Goal: Navigation & Orientation: Understand site structure

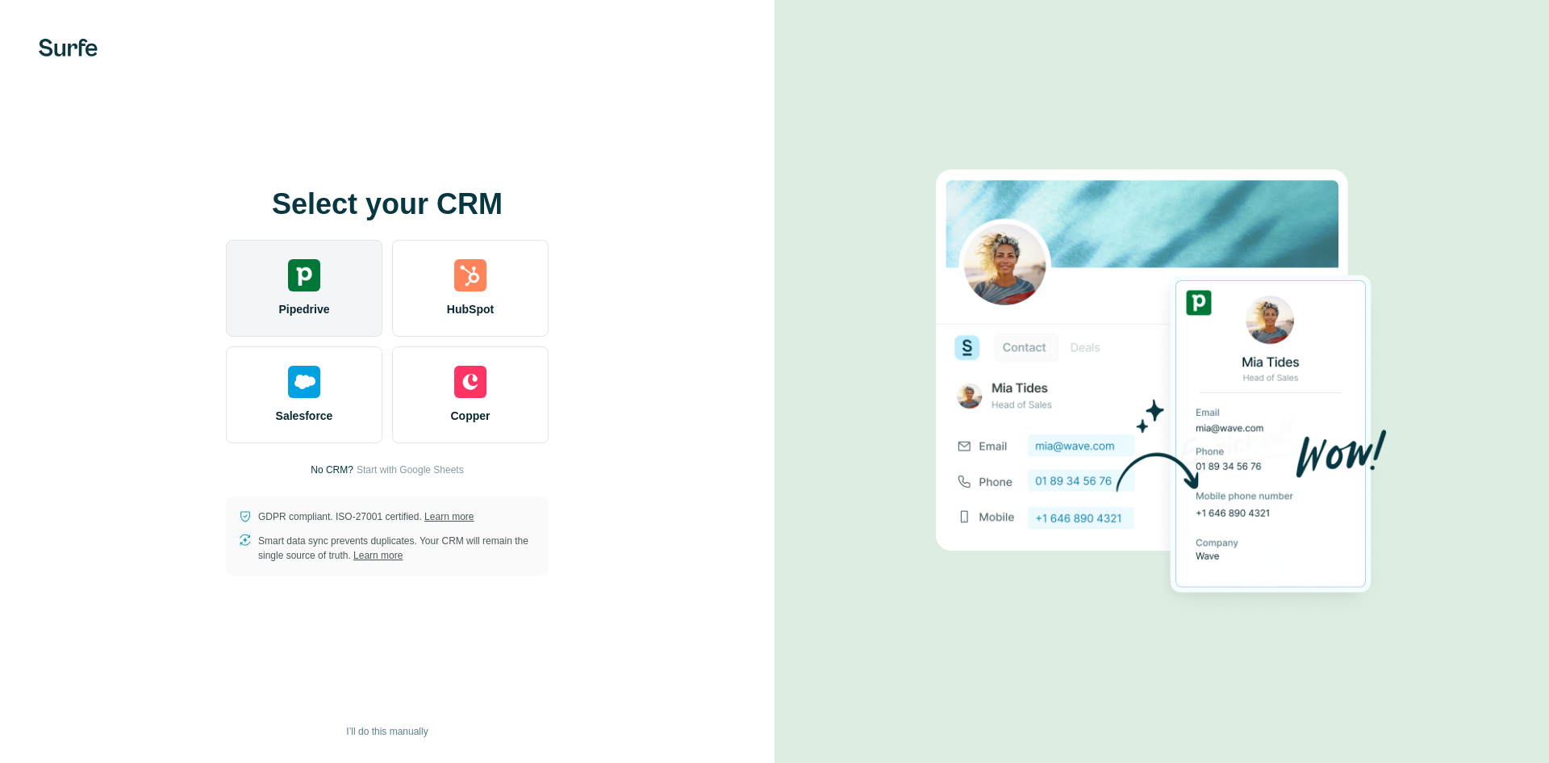
click at [353, 320] on div "Pipedrive" at bounding box center [304, 288] width 157 height 97
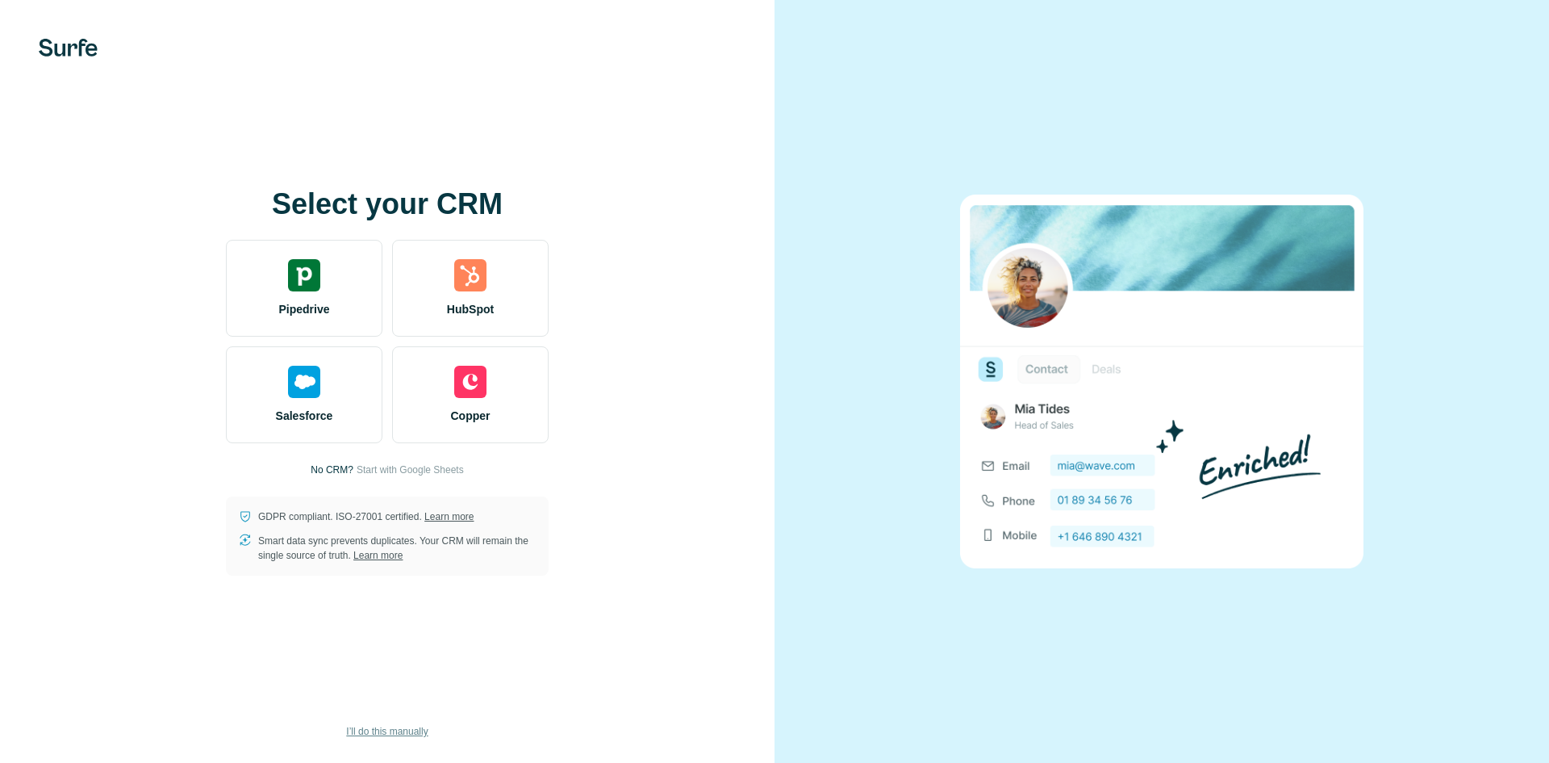
click at [410, 732] on span "I’ll do this manually" at bounding box center [387, 731] width 82 height 15
click at [397, 728] on span "I’ll do this manually" at bounding box center [387, 731] width 82 height 15
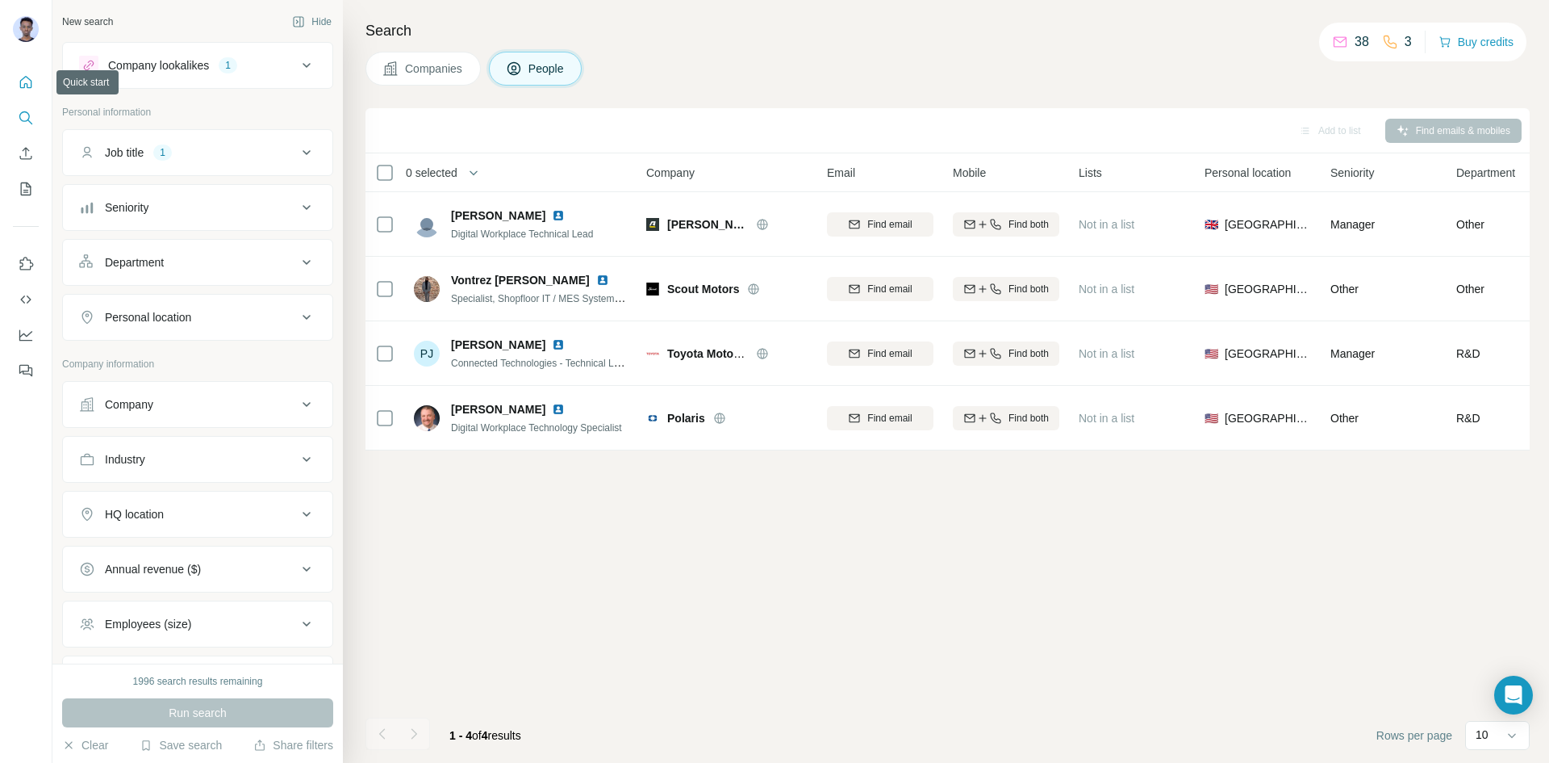
click at [33, 87] on icon "Quick start" at bounding box center [26, 82] width 16 height 16
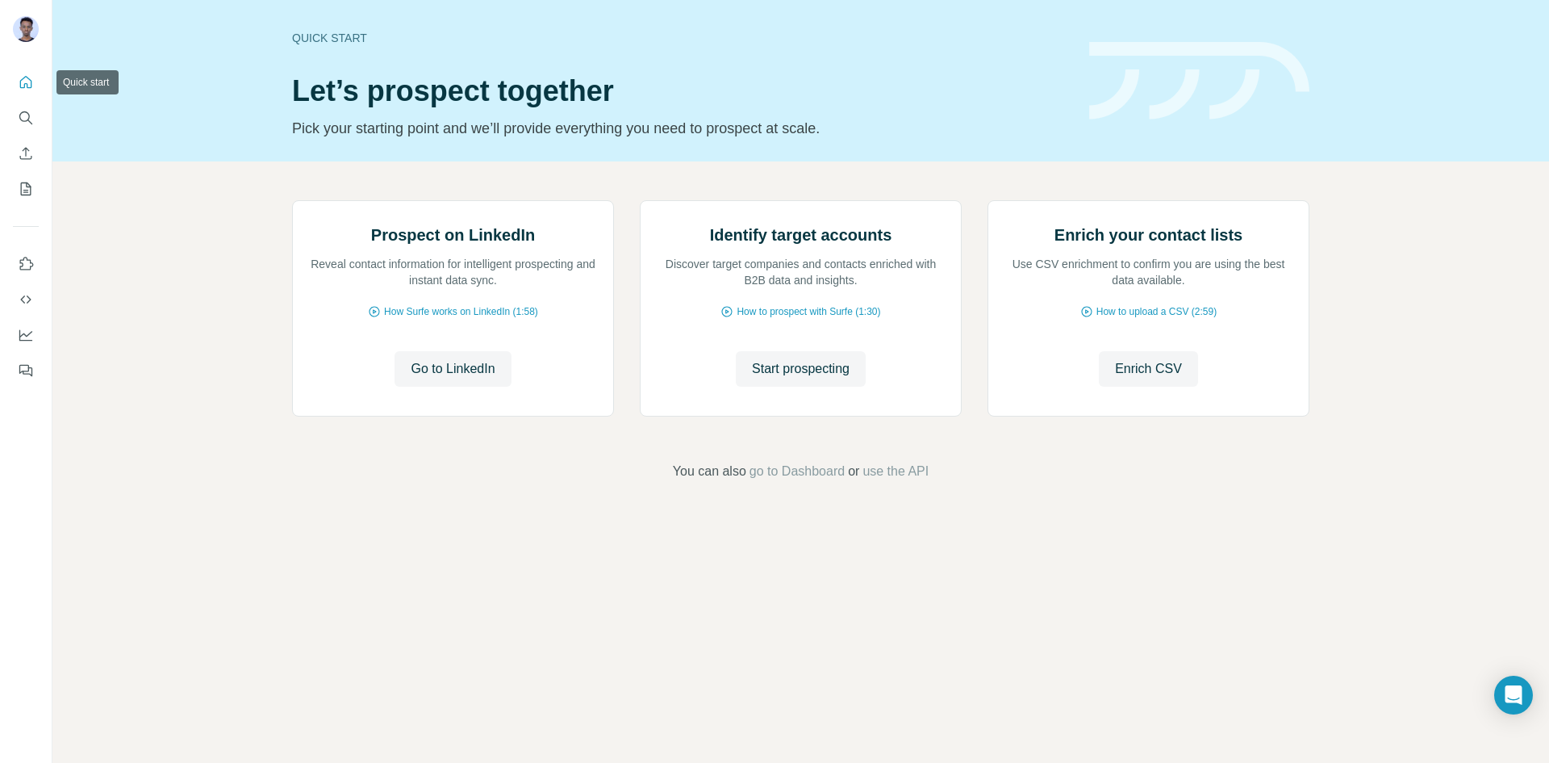
click at [23, 88] on icon "Quick start" at bounding box center [26, 82] width 12 height 12
click at [26, 122] on icon "Search" at bounding box center [26, 118] width 16 height 16
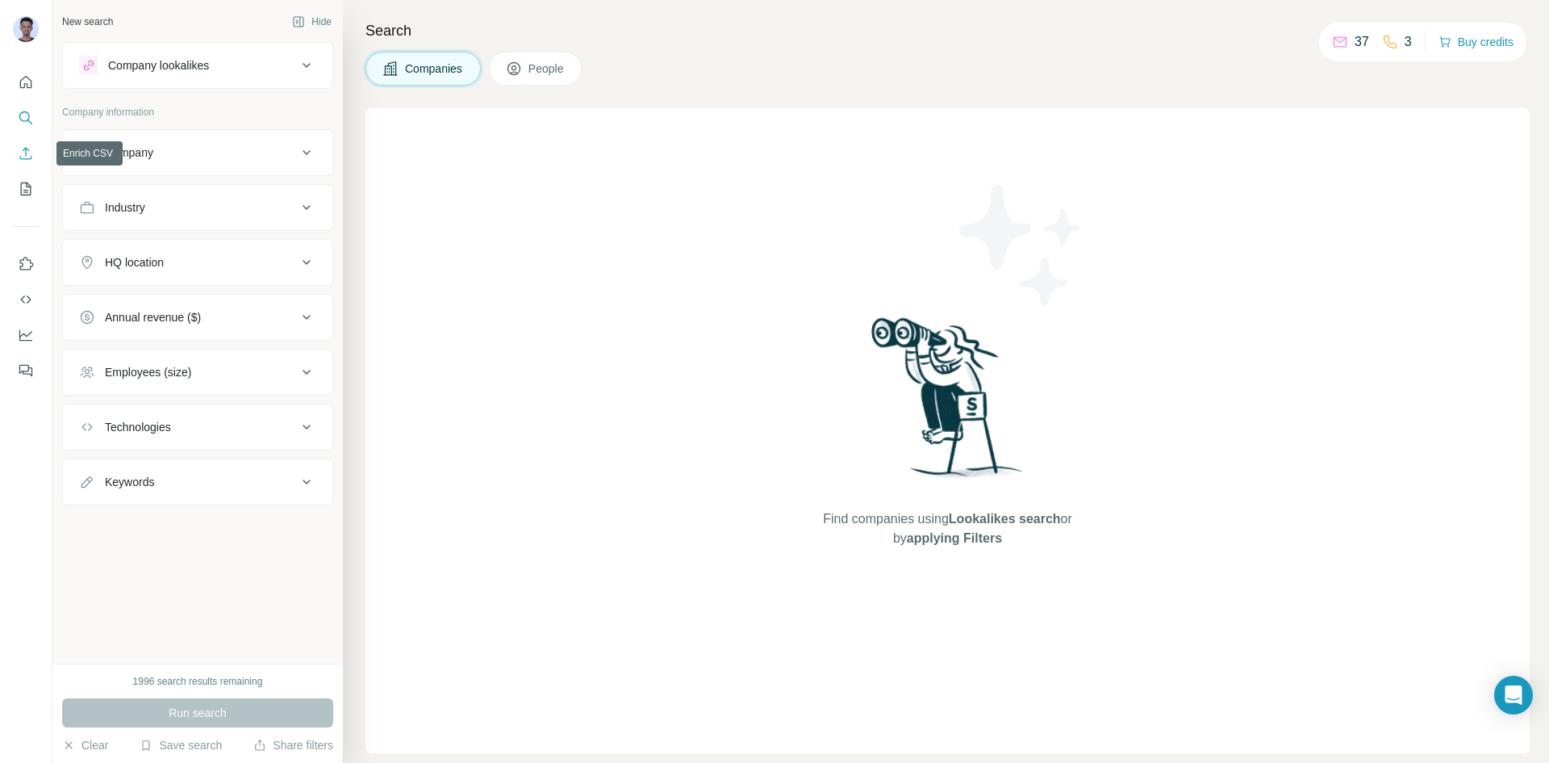
click at [29, 149] on icon "Enrich CSV" at bounding box center [26, 153] width 16 height 16
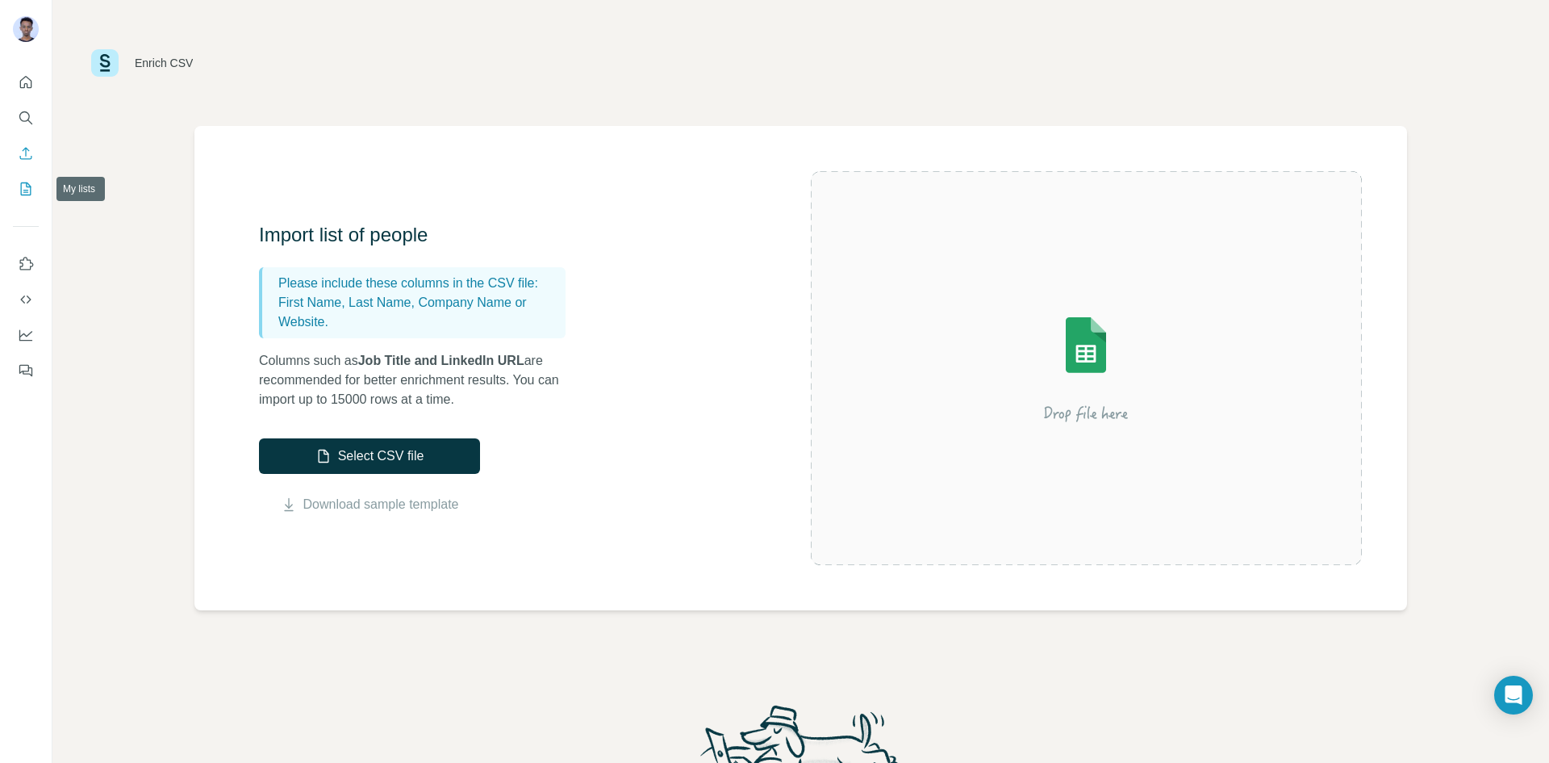
click at [18, 190] on icon "My lists" at bounding box center [26, 189] width 16 height 16
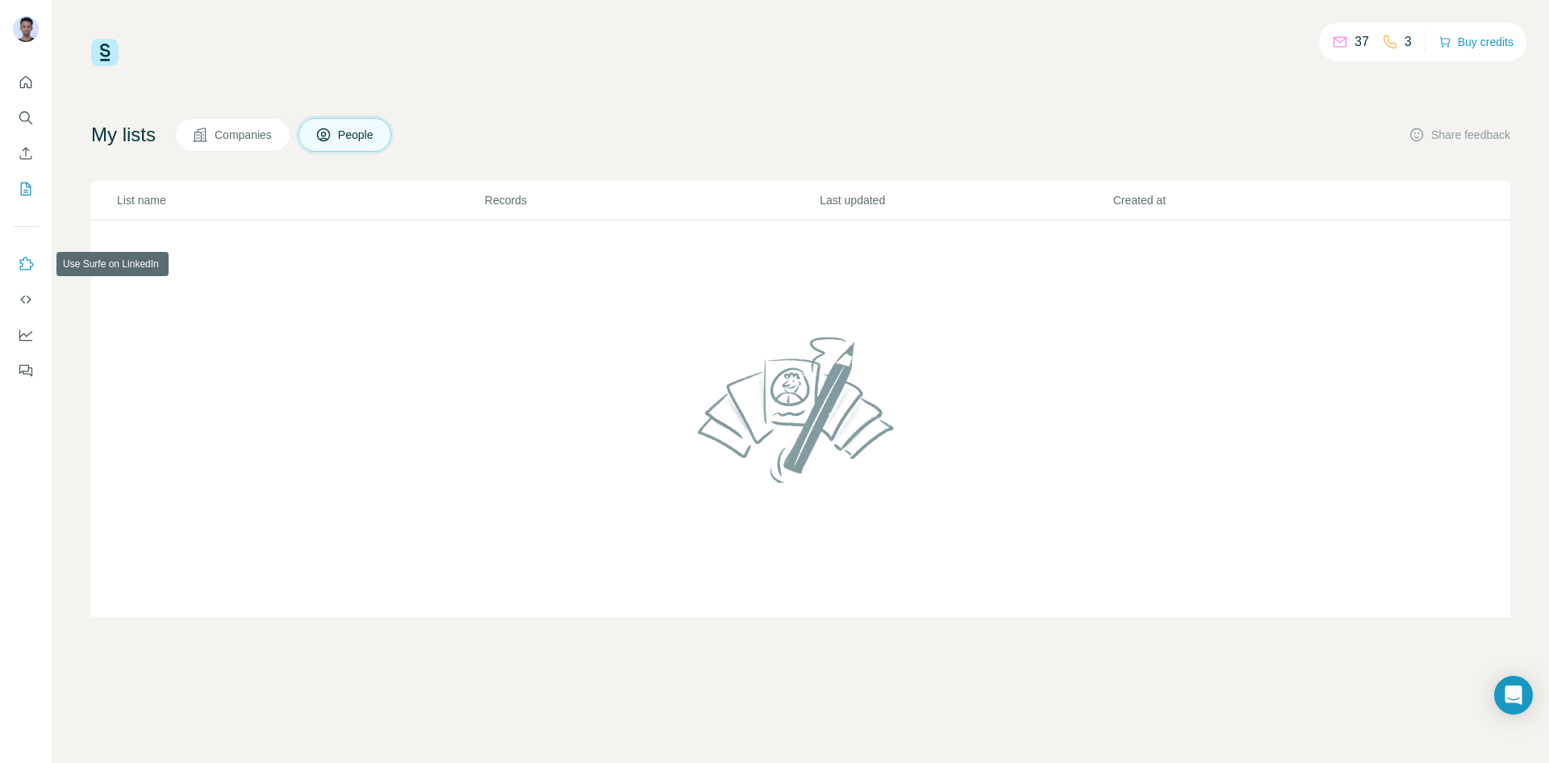
click at [27, 265] on icon "Use Surfe on LinkedIn" at bounding box center [26, 264] width 16 height 16
